Goal: Check status: Check status

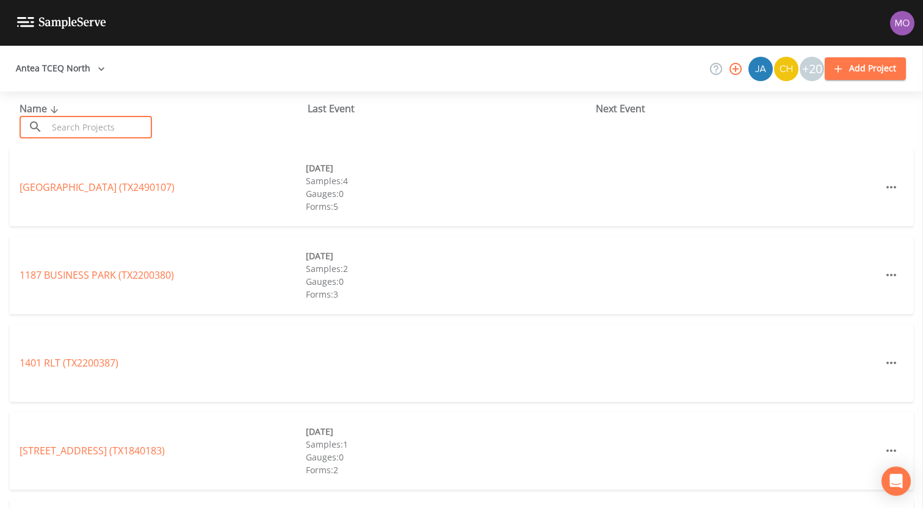
click at [98, 125] on input "text" at bounding box center [100, 127] width 104 height 23
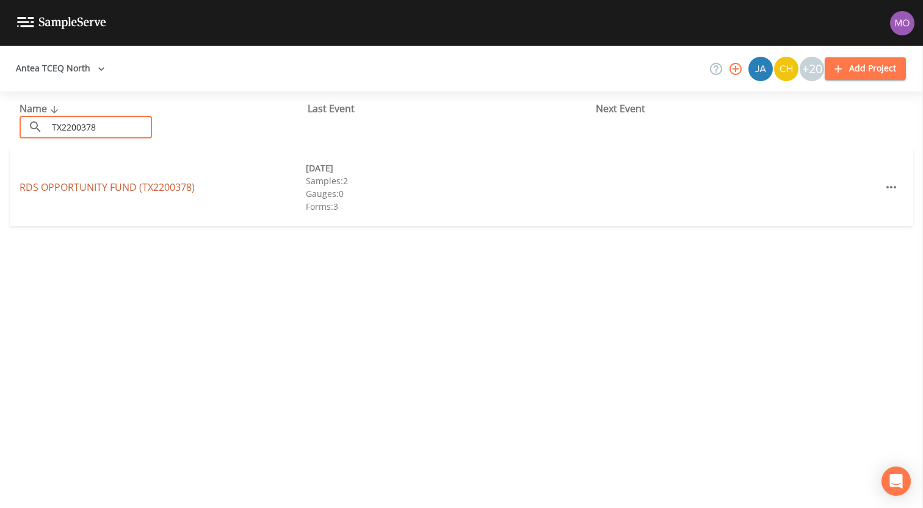
type input "TX2200378"
click at [77, 187] on link "RDS OPPORTUNITY FUND (TX2200378)" at bounding box center [107, 187] width 175 height 13
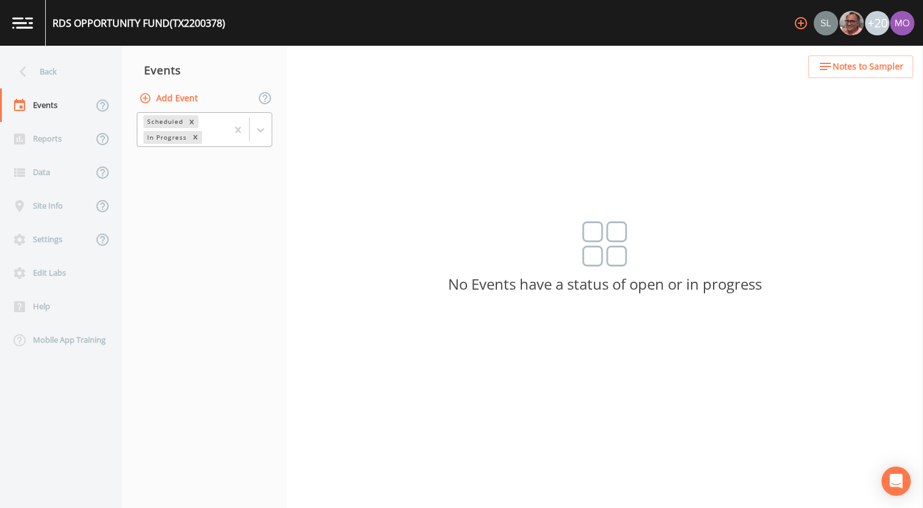
click at [168, 134] on div "In Progress" at bounding box center [165, 137] width 45 height 13
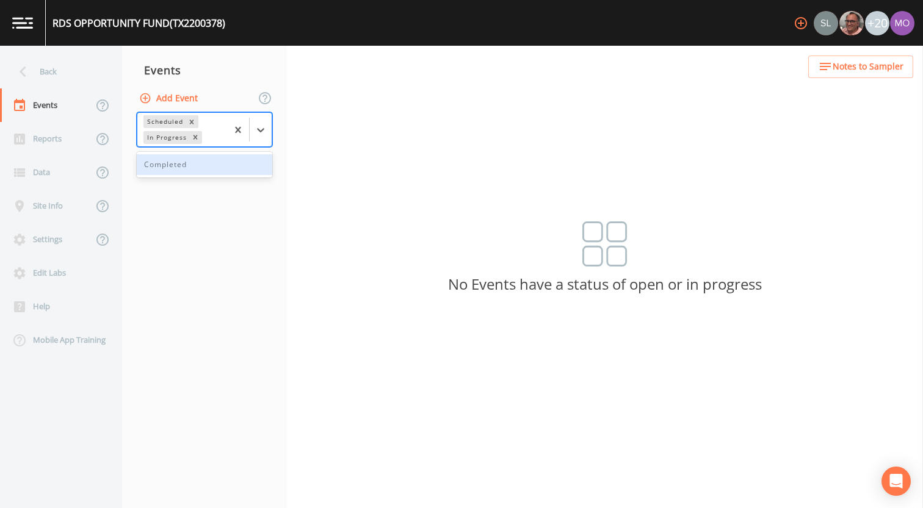
click at [170, 168] on div "Completed" at bounding box center [204, 164] width 135 height 21
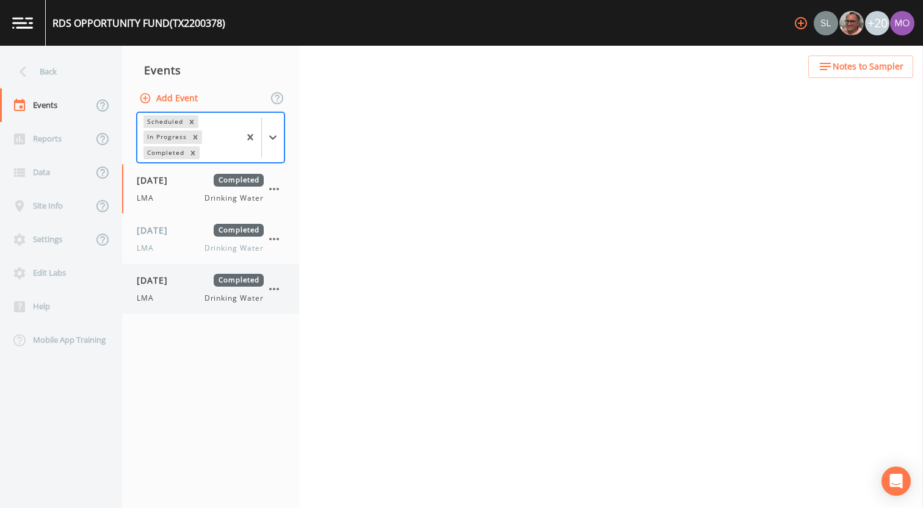
click at [175, 299] on div "LMA Drinking Water" at bounding box center [200, 298] width 127 height 11
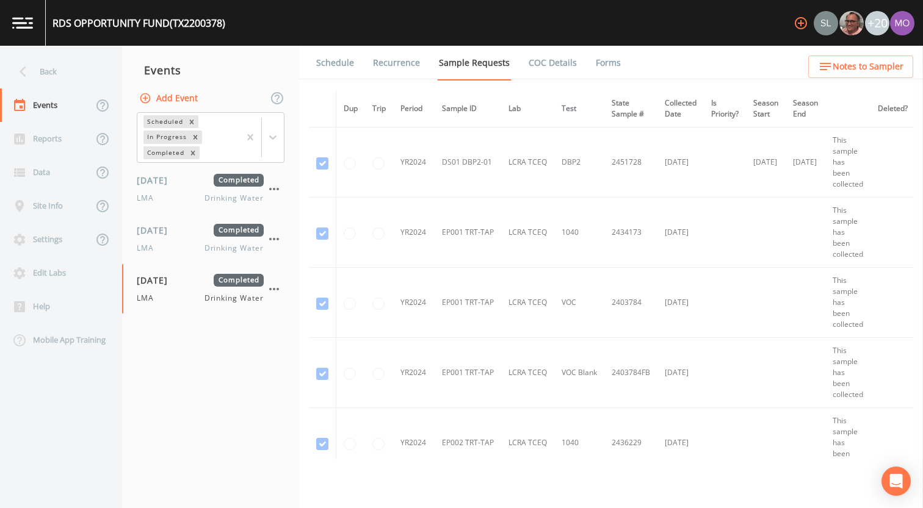
click at [603, 63] on link "Forms" at bounding box center [608, 63] width 29 height 34
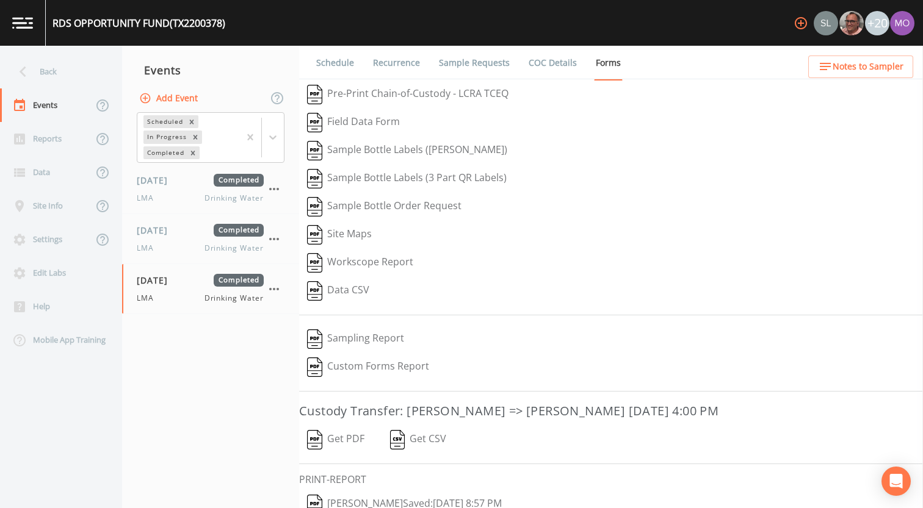
scroll to position [52, 0]
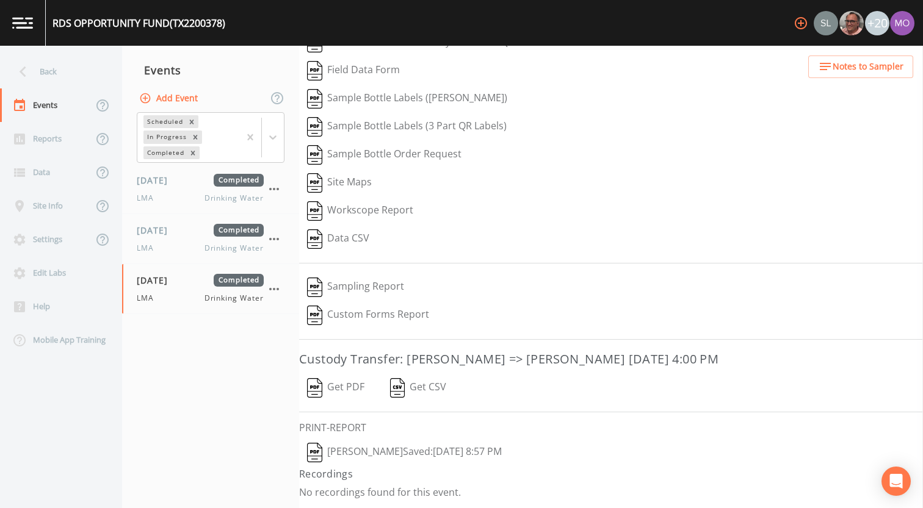
click at [319, 448] on img "button" at bounding box center [314, 453] width 15 height 20
click at [66, 75] on div "Back" at bounding box center [55, 72] width 110 height 34
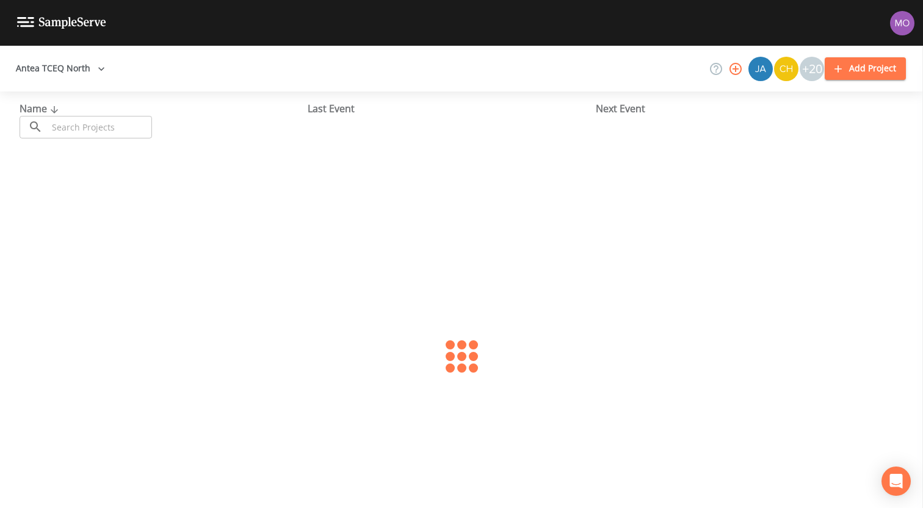
click at [110, 129] on input "text" at bounding box center [100, 127] width 104 height 23
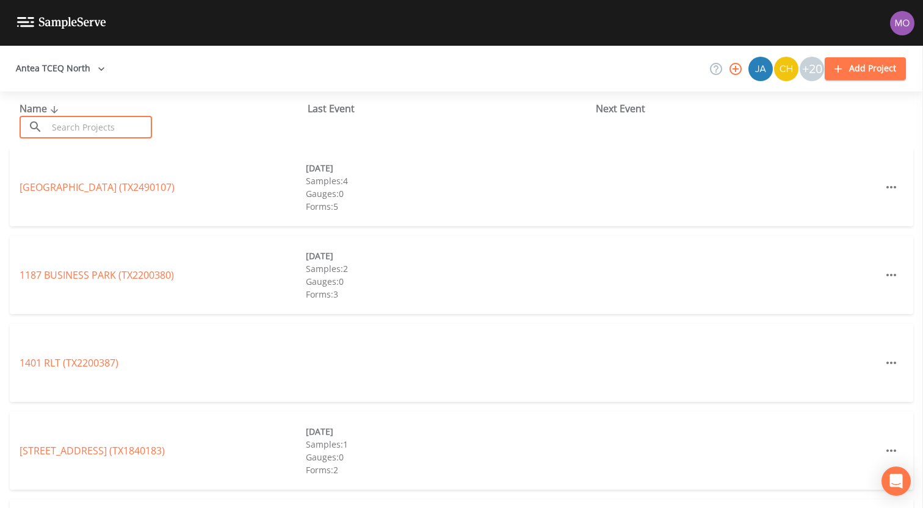
paste input "TX2200090"
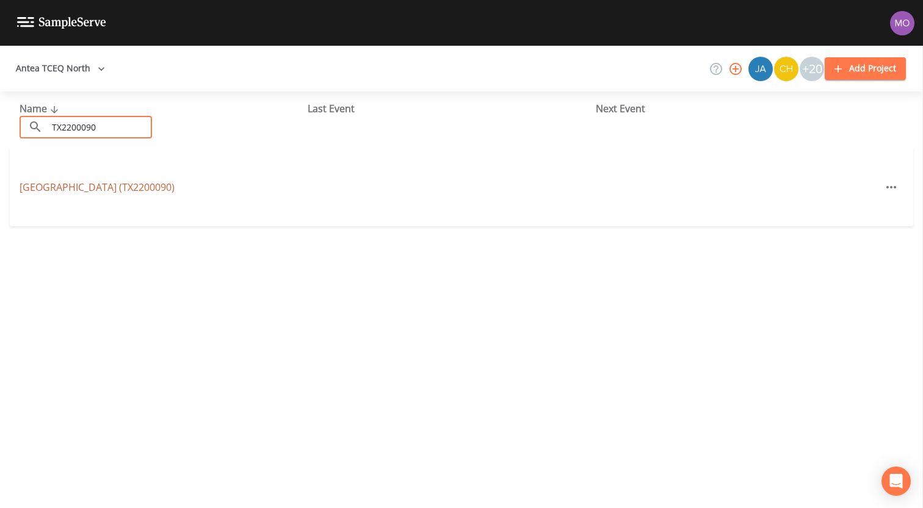
type input "TX2200090"
click at [85, 191] on link "[GEOGRAPHIC_DATA] (TX2200090)" at bounding box center [97, 187] width 155 height 13
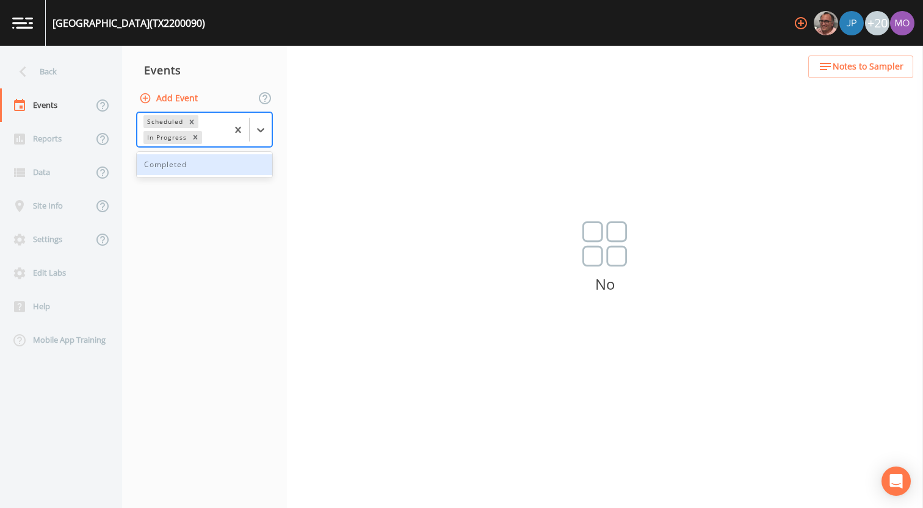
click at [167, 135] on div "In Progress" at bounding box center [165, 137] width 45 height 13
click at [167, 167] on div "Completed" at bounding box center [204, 164] width 135 height 21
click at [170, 157] on div "Completed" at bounding box center [164, 152] width 43 height 13
click at [167, 149] on div "Completed" at bounding box center [164, 152] width 43 height 13
click at [211, 270] on nav "Events Add Event option Completed, selected. Scheduled In Progress Completed" at bounding box center [204, 277] width 165 height 463
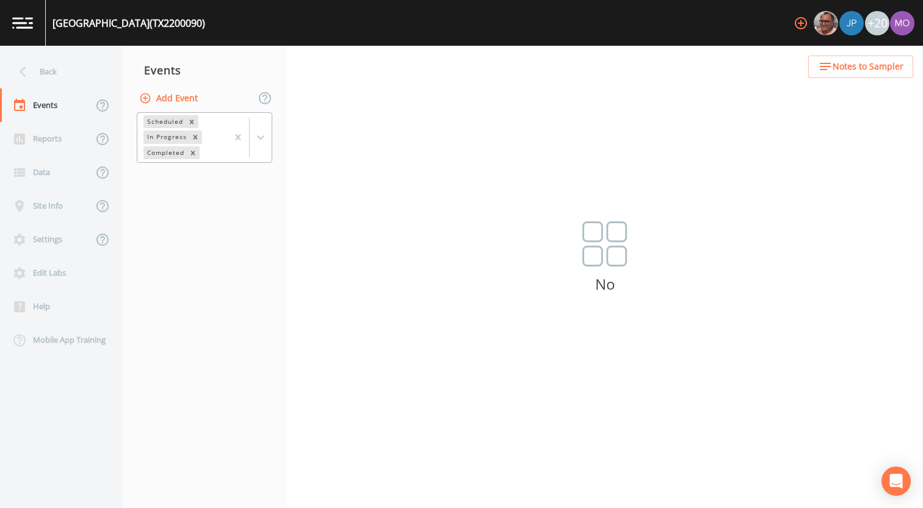
click at [166, 151] on div "Completed" at bounding box center [164, 152] width 43 height 13
click at [171, 237] on nav "Events Add Event 0 results available. Use Up and Down to choose options, press …" at bounding box center [204, 277] width 165 height 463
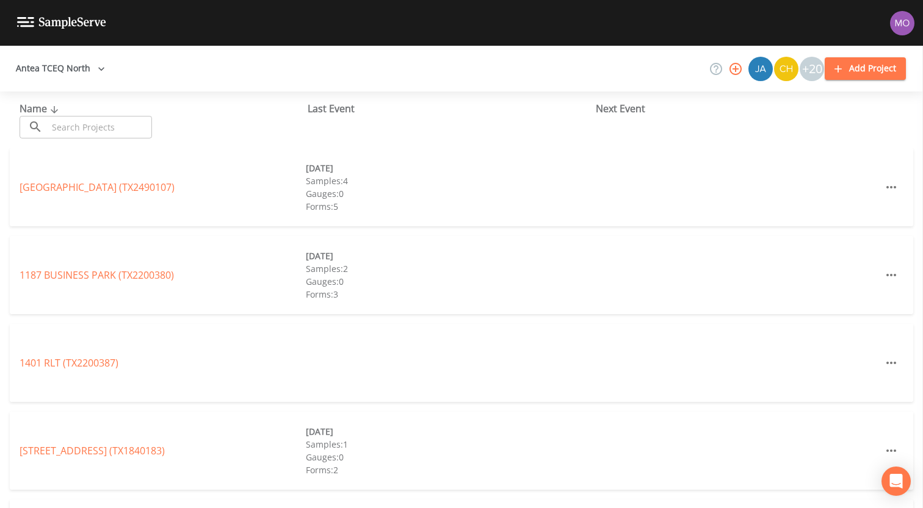
click at [85, 124] on input "text" at bounding box center [100, 127] width 104 height 23
paste input "TX2200090"
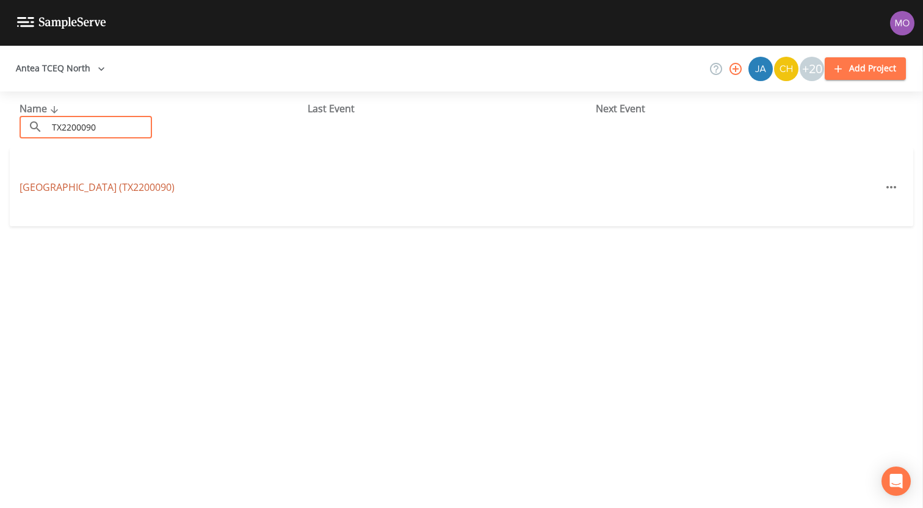
type input "TX2200090"
click at [93, 189] on link "[GEOGRAPHIC_DATA] (TX2200090)" at bounding box center [97, 187] width 155 height 13
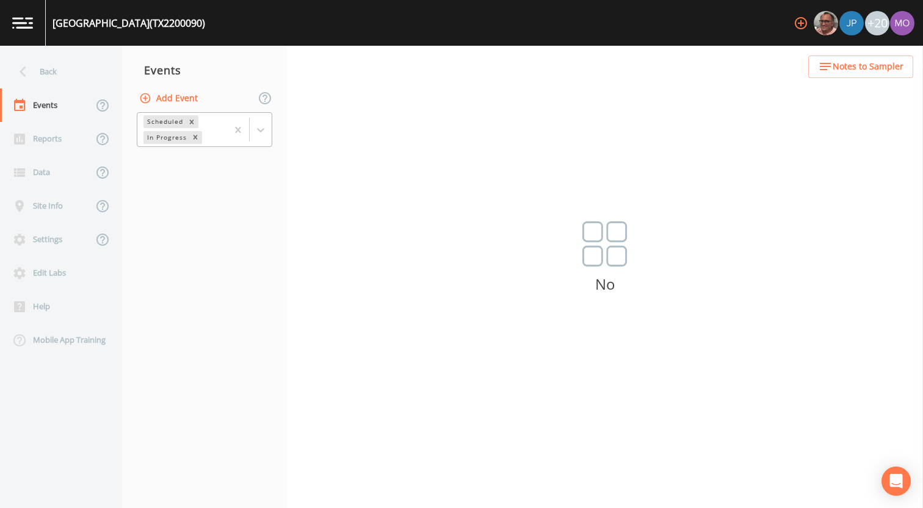
click at [159, 139] on div "In Progress" at bounding box center [165, 137] width 45 height 13
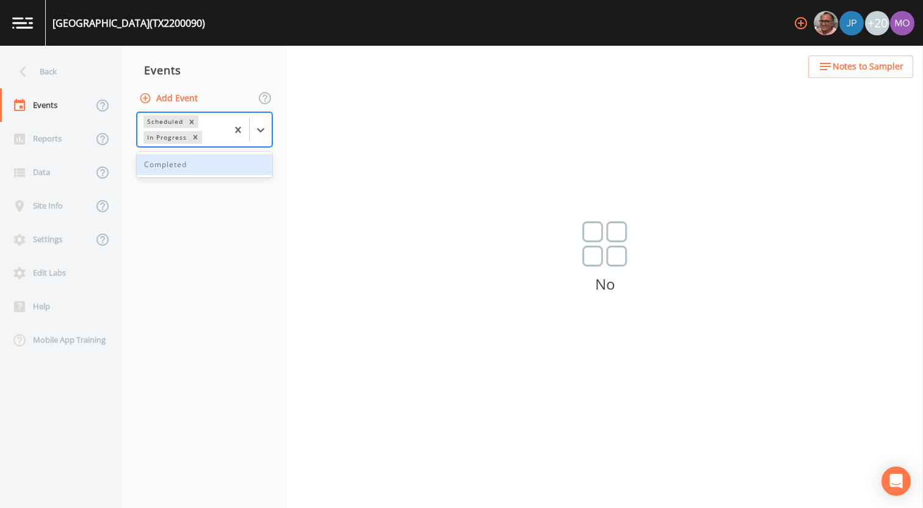
click at [157, 166] on div "Completed" at bounding box center [204, 164] width 135 height 21
